Goal: Task Accomplishment & Management: Complete application form

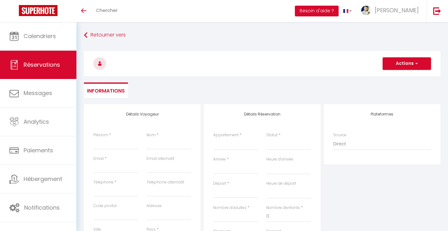
select select
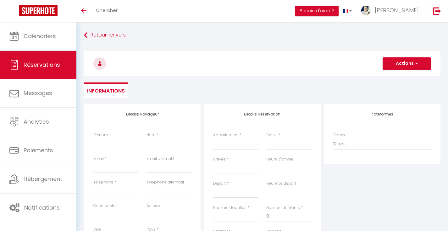
select select
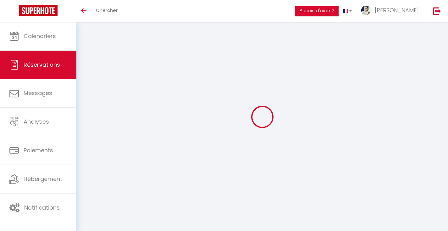
select select
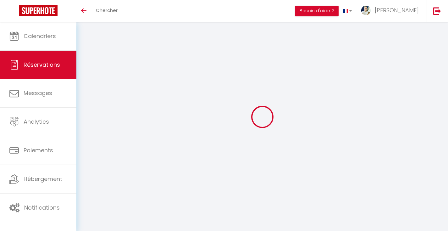
select select
checkbox input "false"
select select
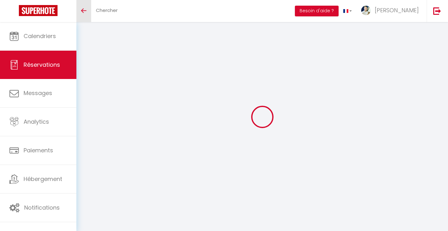
select select
checkbox input "false"
select select
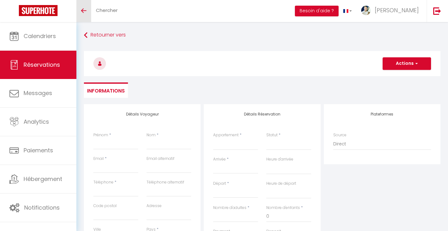
select select
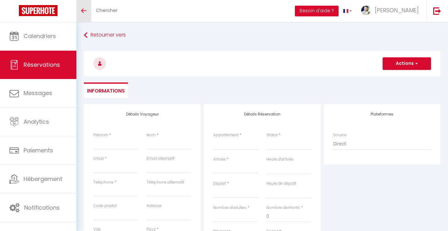
checkbox input "false"
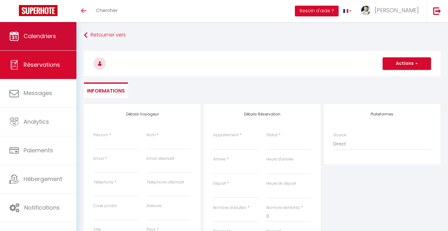
select select
click at [53, 32] on span "Calendriers" at bounding box center [40, 36] width 32 height 8
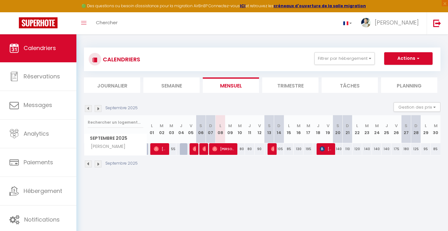
click at [409, 81] on li "Planning" at bounding box center [409, 84] width 56 height 15
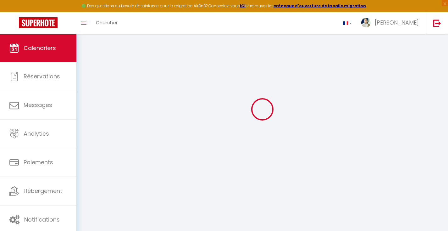
scroll to position [34, 0]
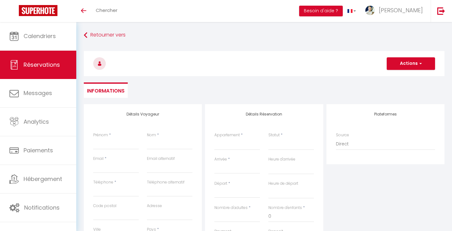
select select
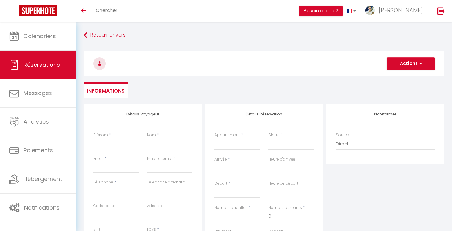
select select
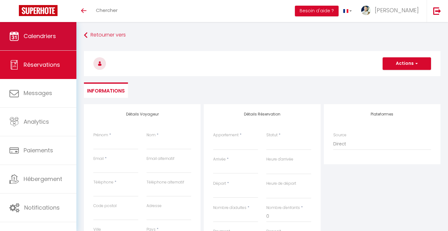
click at [33, 43] on link "Calendriers" at bounding box center [38, 36] width 76 height 28
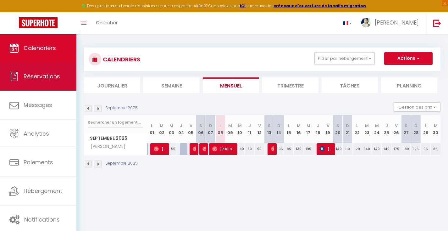
click at [45, 75] on span "Réservations" at bounding box center [42, 76] width 36 height 8
